Goal: Information Seeking & Learning: Learn about a topic

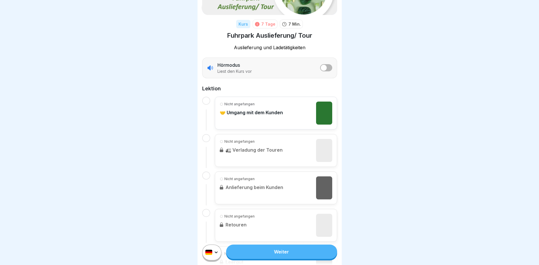
scroll to position [69, 0]
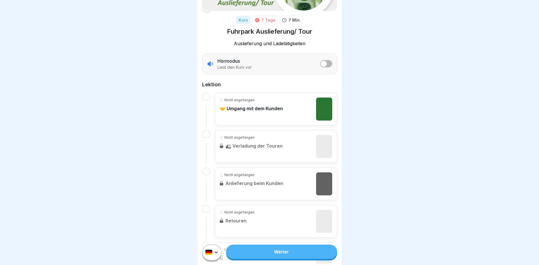
drag, startPoint x: 328, startPoint y: 108, endPoint x: 326, endPoint y: 106, distance: 3.1
click at [328, 108] on img at bounding box center [324, 109] width 16 height 23
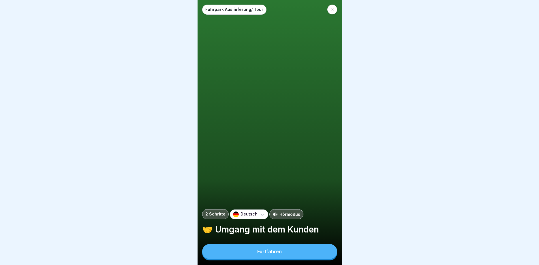
click at [271, 253] on div "Fortfahren" at bounding box center [269, 251] width 24 height 5
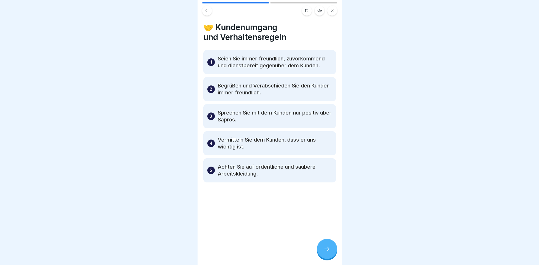
click at [252, 65] on p "Seien Sie immer freundlich, zuvorkommend und dienstbereit gegenüber dem Kunden." at bounding box center [275, 62] width 114 height 14
click at [255, 88] on p "Begrüßen und Verabschieden Sie den Kunden immer freundlich." at bounding box center [275, 89] width 114 height 14
click at [327, 249] on icon at bounding box center [326, 249] width 7 height 7
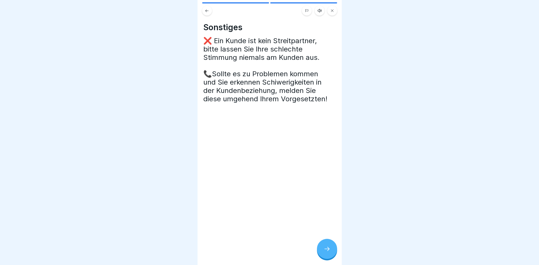
click at [327, 249] on icon at bounding box center [326, 249] width 7 height 7
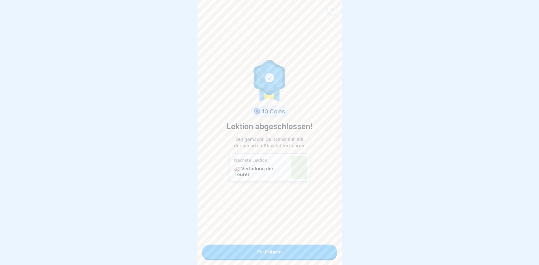
click at [326, 252] on link "Fortfahren" at bounding box center [269, 252] width 135 height 14
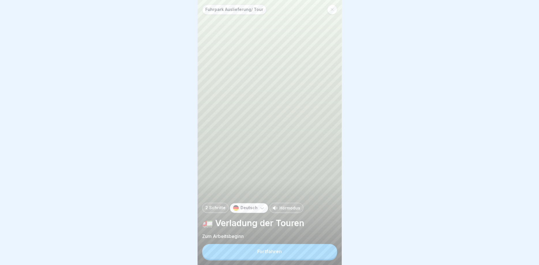
click at [326, 252] on button "Fortfahren" at bounding box center [269, 251] width 135 height 15
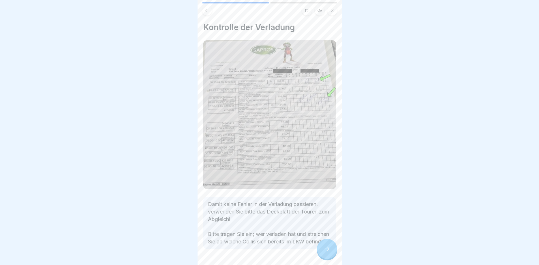
click at [326, 247] on icon at bounding box center [326, 249] width 7 height 7
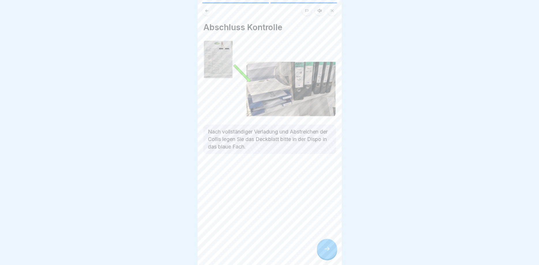
click at [326, 247] on icon at bounding box center [326, 249] width 7 height 7
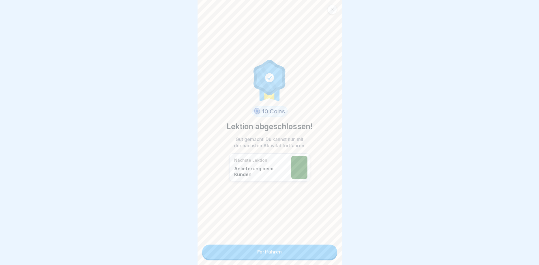
click at [326, 252] on link "Fortfahren" at bounding box center [269, 252] width 135 height 14
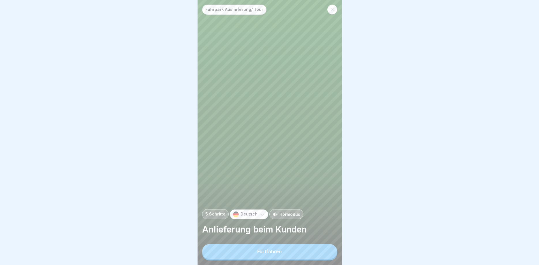
click at [326, 252] on button "Fortfahren" at bounding box center [269, 251] width 135 height 15
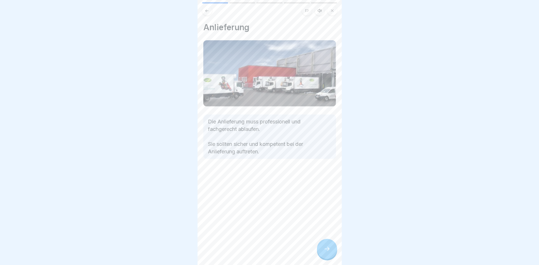
click at [326, 252] on icon at bounding box center [326, 249] width 7 height 7
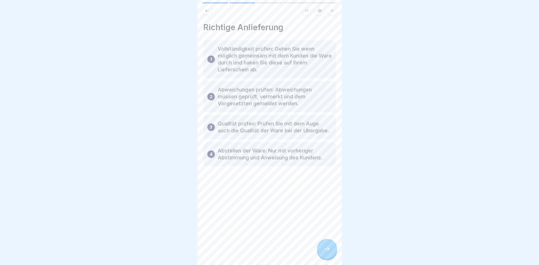
click at [326, 252] on icon at bounding box center [326, 249] width 7 height 7
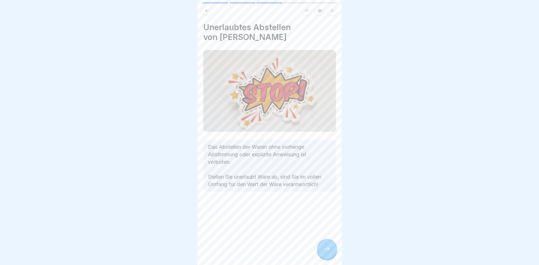
click at [326, 252] on icon at bounding box center [326, 249] width 7 height 7
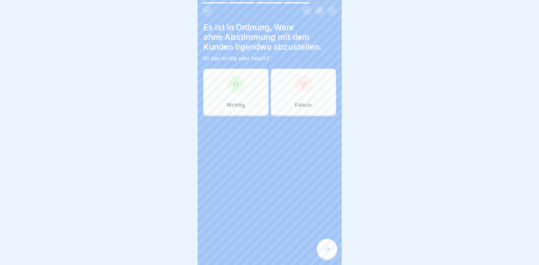
click at [293, 90] on div "Falsch" at bounding box center [303, 92] width 65 height 46
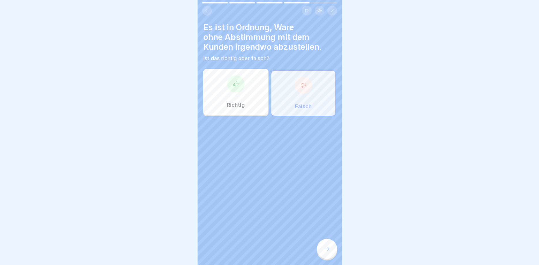
click at [330, 254] on div at bounding box center [327, 249] width 20 height 20
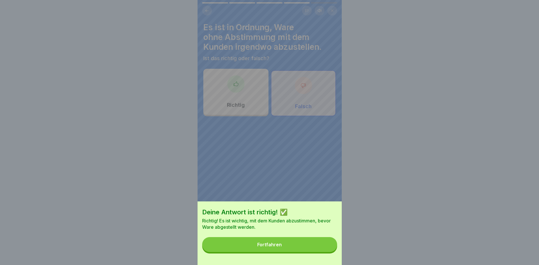
click at [313, 244] on button "Fortfahren" at bounding box center [269, 244] width 135 height 15
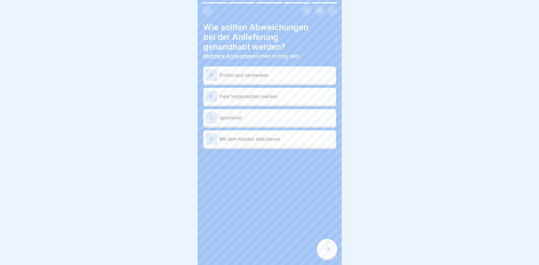
click at [272, 97] on p "Dem Vorgesetzten melden" at bounding box center [276, 96] width 114 height 7
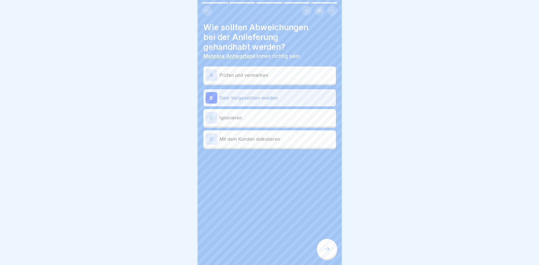
click at [272, 77] on p "Prüfen und vermerken" at bounding box center [276, 75] width 114 height 7
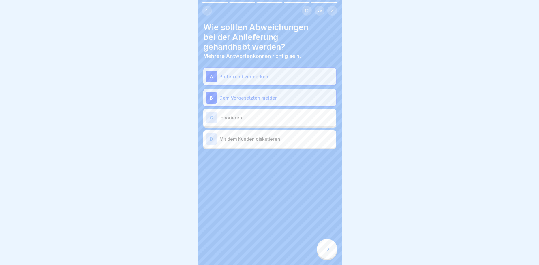
click at [328, 250] on icon at bounding box center [326, 249] width 7 height 7
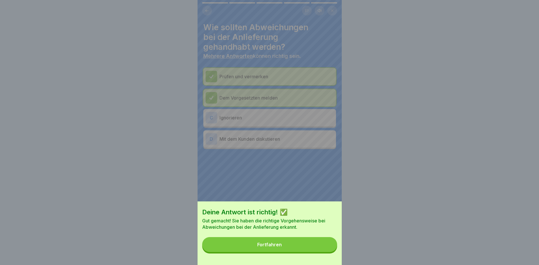
click at [324, 246] on button "Fortfahren" at bounding box center [269, 244] width 135 height 15
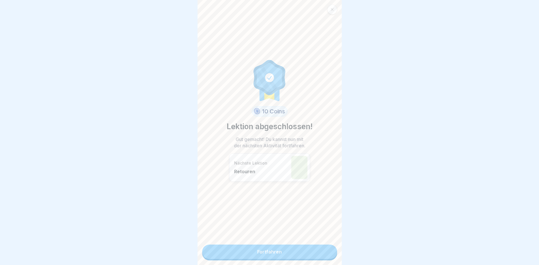
click at [284, 255] on link "Fortfahren" at bounding box center [269, 252] width 135 height 14
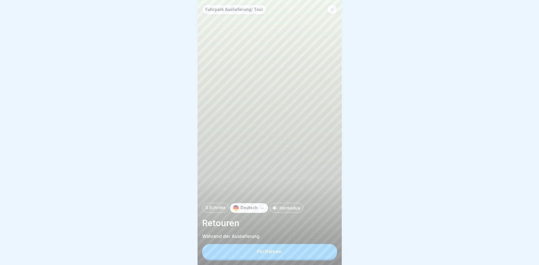
click at [318, 254] on button "Fortfahren" at bounding box center [269, 251] width 135 height 15
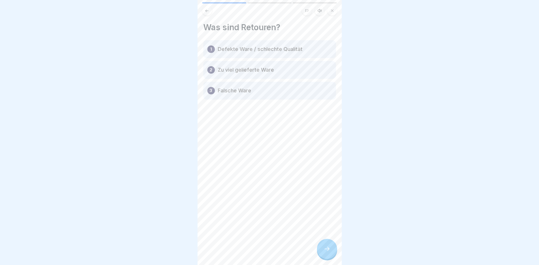
click at [328, 252] on icon at bounding box center [326, 249] width 7 height 7
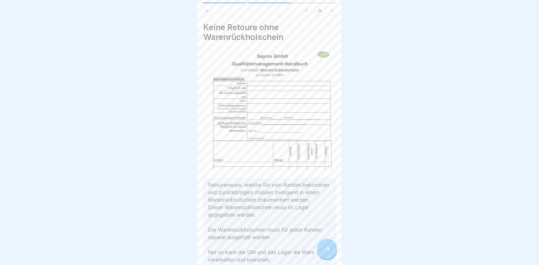
click at [332, 248] on div at bounding box center [327, 249] width 20 height 20
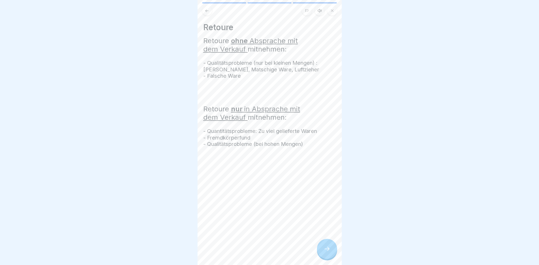
click at [332, 248] on div at bounding box center [327, 249] width 20 height 20
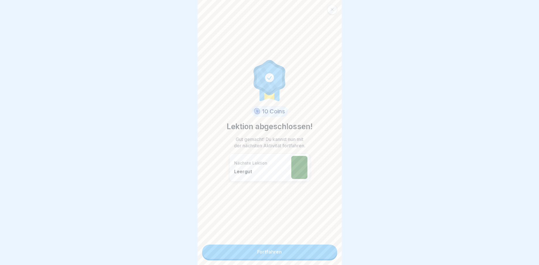
click at [328, 253] on link "Fortfahren" at bounding box center [269, 252] width 135 height 14
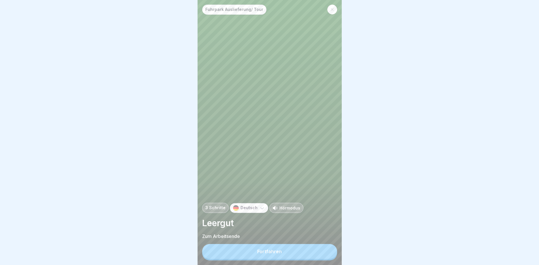
click at [328, 253] on button "Fortfahren" at bounding box center [269, 251] width 135 height 15
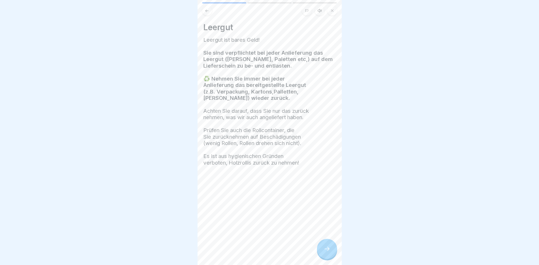
click at [328, 253] on div at bounding box center [327, 249] width 20 height 20
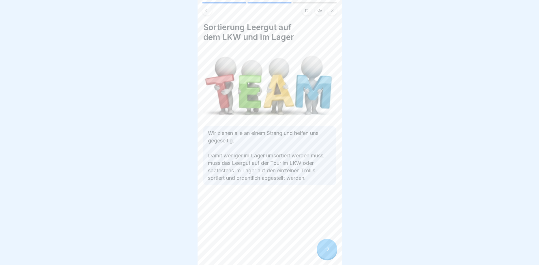
click at [328, 253] on div at bounding box center [327, 249] width 20 height 20
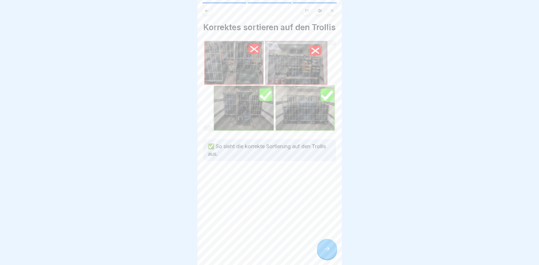
click at [328, 253] on div at bounding box center [327, 249] width 20 height 20
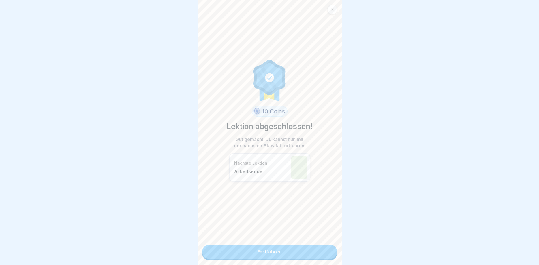
click at [328, 253] on link "Fortfahren" at bounding box center [269, 252] width 135 height 14
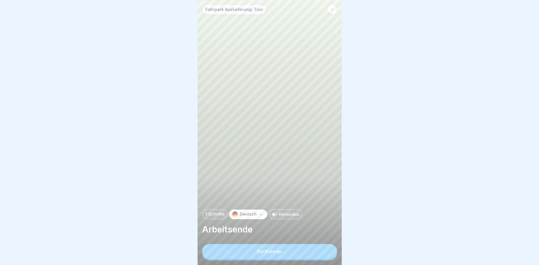
click at [328, 253] on button "Fortfahren" at bounding box center [269, 251] width 135 height 15
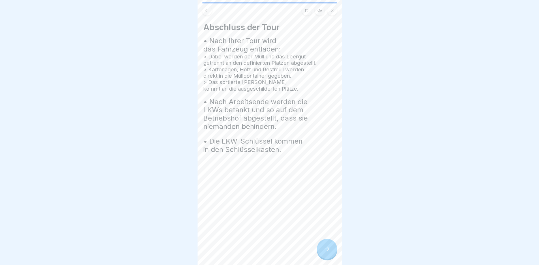
click at [328, 253] on div at bounding box center [327, 249] width 20 height 20
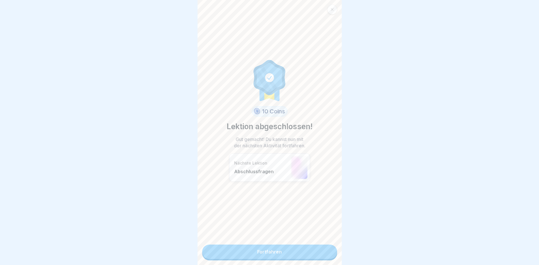
click at [328, 253] on link "Fortfahren" at bounding box center [269, 252] width 135 height 14
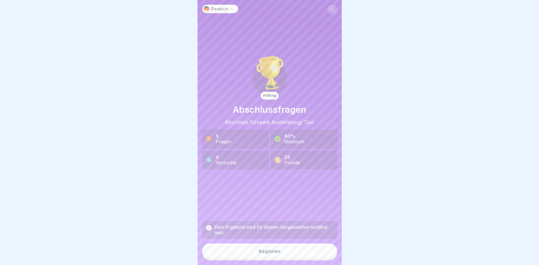
click at [288, 259] on button "Beginnen" at bounding box center [269, 252] width 135 height 16
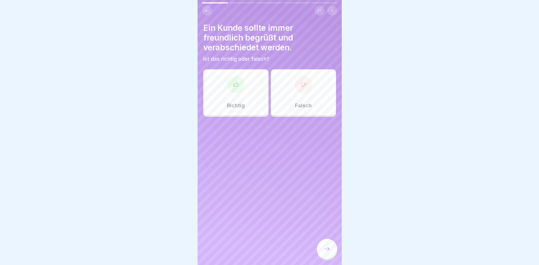
click at [251, 88] on div "Richtig" at bounding box center [235, 92] width 65 height 46
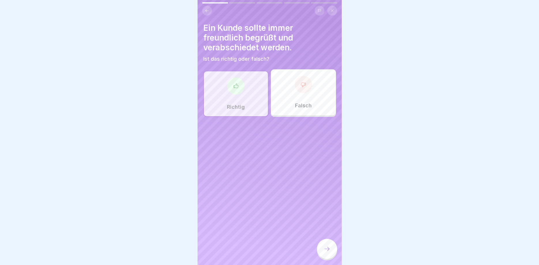
click at [332, 250] on div at bounding box center [327, 249] width 20 height 20
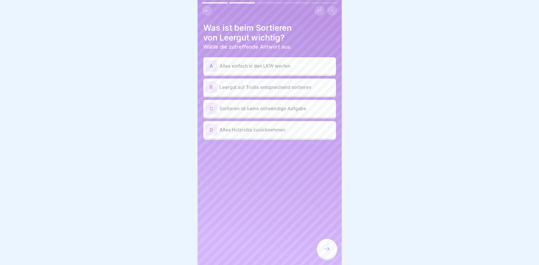
click at [314, 87] on p "Leergut auf Trollis entsprechend sortieren" at bounding box center [276, 87] width 114 height 7
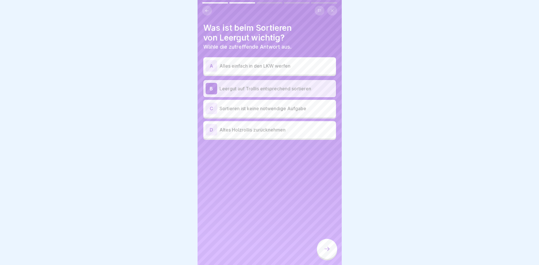
click at [325, 248] on icon at bounding box center [326, 249] width 7 height 7
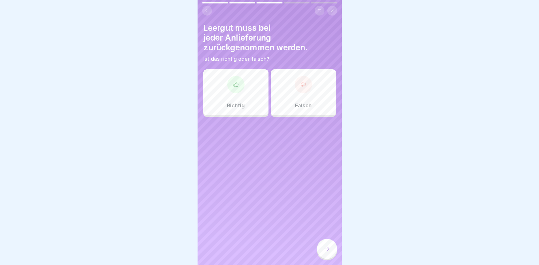
click at [247, 86] on div "Richtig" at bounding box center [235, 92] width 65 height 46
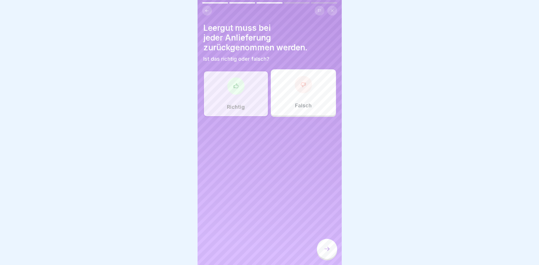
click at [328, 251] on icon at bounding box center [326, 249] width 7 height 7
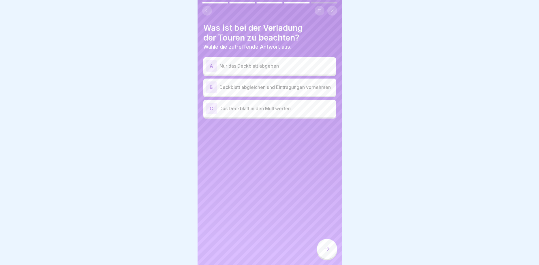
click at [294, 88] on p "Deckblatt abgleichen und Eintragungen vornehmen" at bounding box center [276, 87] width 114 height 7
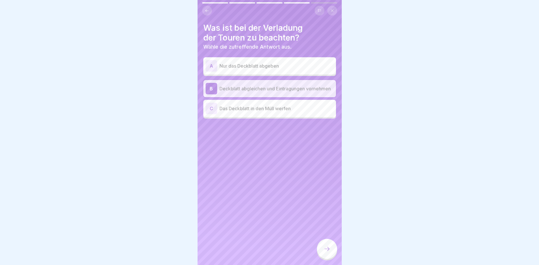
click at [327, 251] on icon at bounding box center [326, 249] width 7 height 7
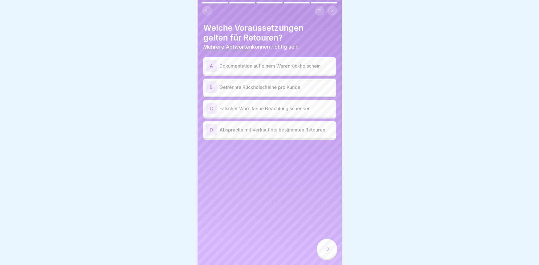
click at [291, 133] on div "D Absprache mit Verkauf bei bestimmten Retouren" at bounding box center [270, 130] width 128 height 12
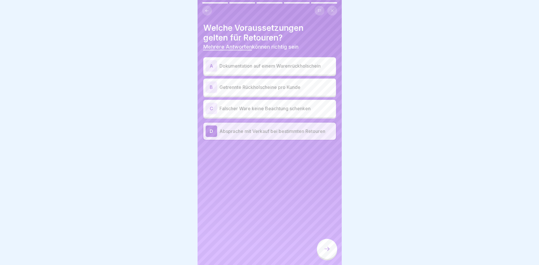
click at [323, 64] on p "Dokumentation auf einem Warenrückholschein" at bounding box center [276, 66] width 114 height 7
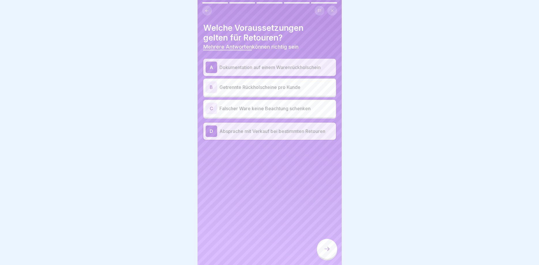
click at [326, 251] on icon at bounding box center [326, 249] width 7 height 7
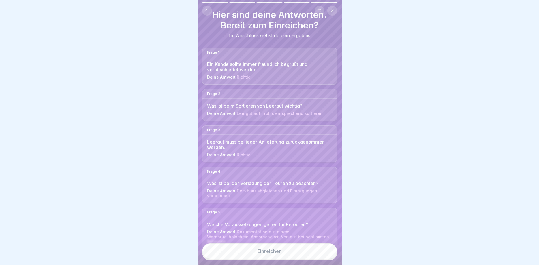
scroll to position [21, 0]
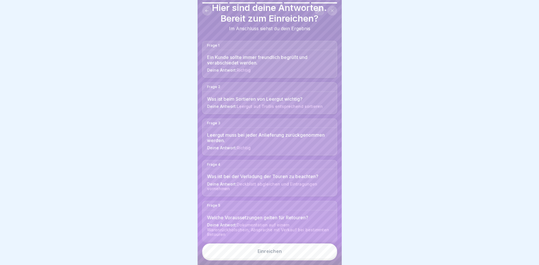
click at [294, 255] on button "Einreichen" at bounding box center [269, 252] width 135 height 16
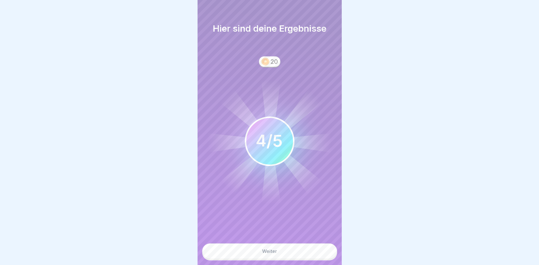
click at [294, 255] on button "Weiter" at bounding box center [269, 252] width 135 height 16
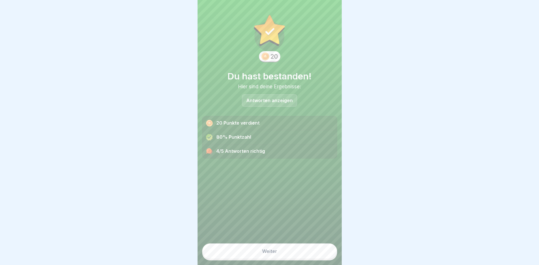
click at [242, 150] on div "4/5 Antworten richtig" at bounding box center [269, 152] width 134 height 14
click at [276, 253] on div "Weiter" at bounding box center [269, 251] width 15 height 5
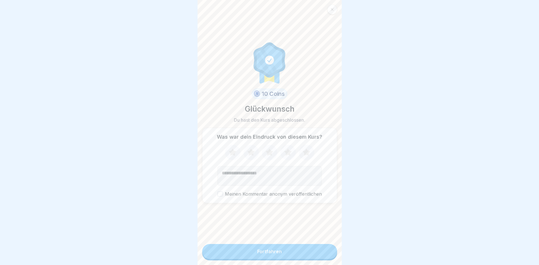
click at [272, 151] on icon at bounding box center [268, 152] width 7 height 7
click at [289, 253] on button "Fortfahren" at bounding box center [269, 251] width 135 height 15
